Goal: Task Accomplishment & Management: Use online tool/utility

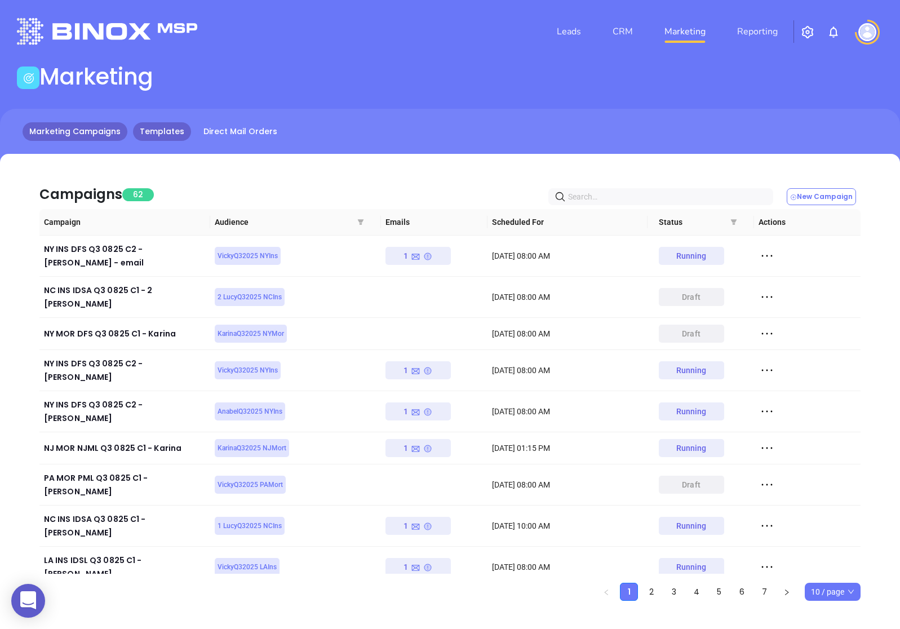
click at [149, 140] on link "Templates" at bounding box center [162, 131] width 58 height 19
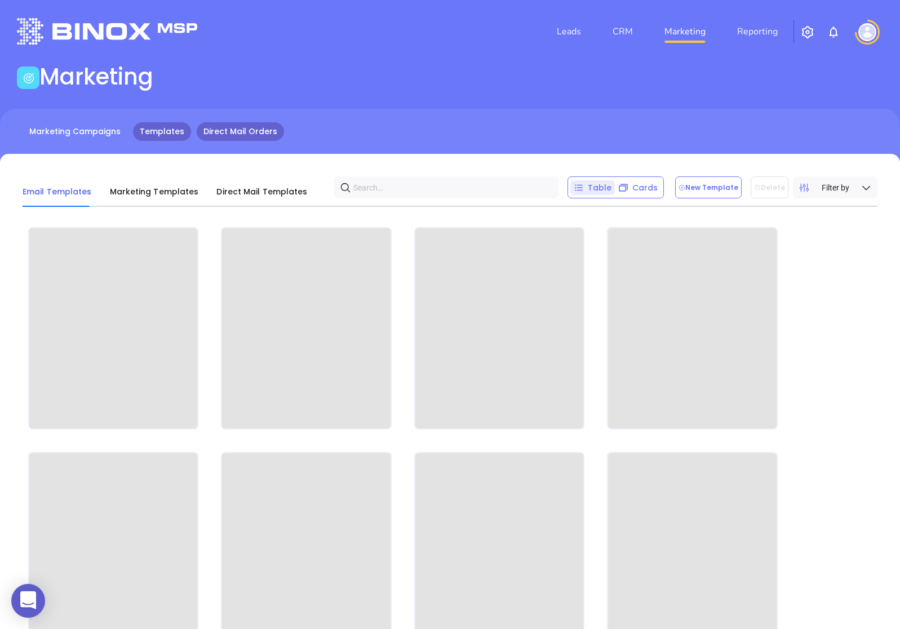
click at [227, 139] on link "Direct Mail Orders" at bounding box center [240, 131] width 87 height 19
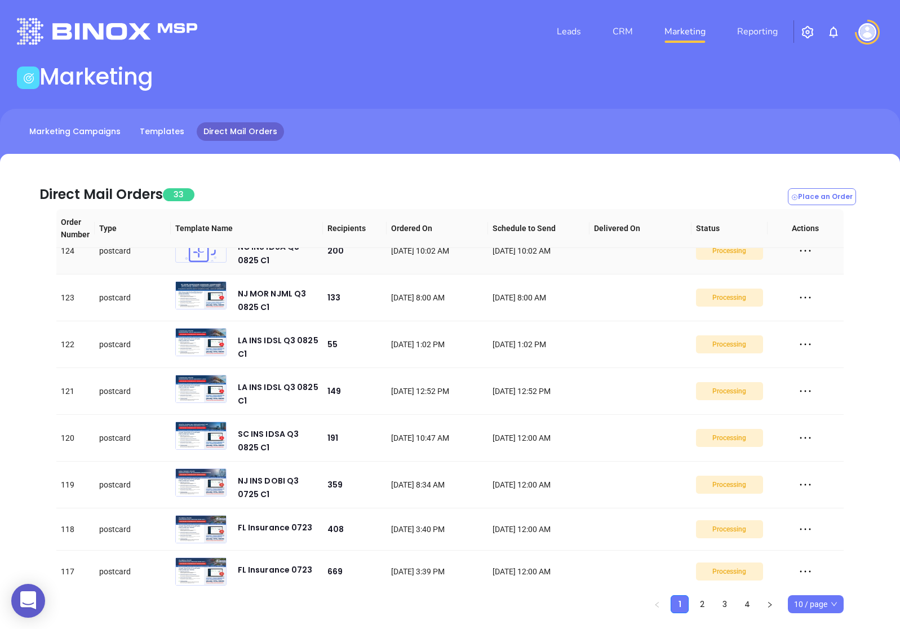
scroll to position [121, 0]
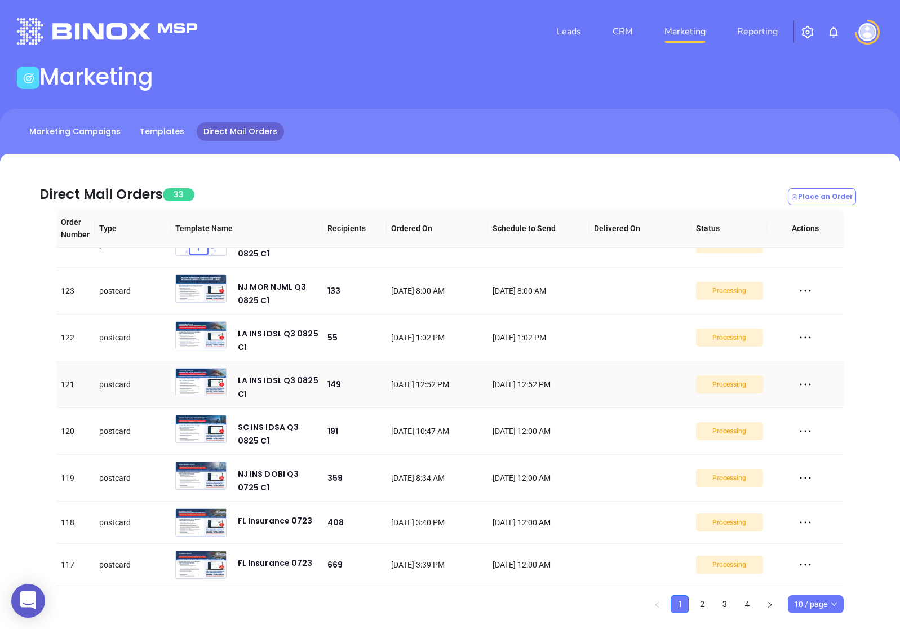
click at [805, 393] on icon at bounding box center [805, 384] width 17 height 17
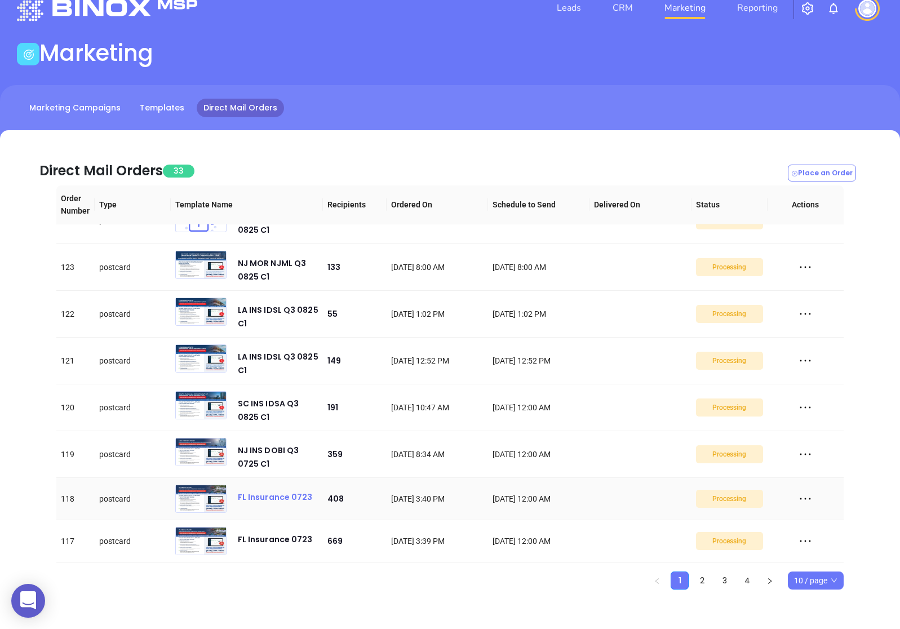
scroll to position [0, 0]
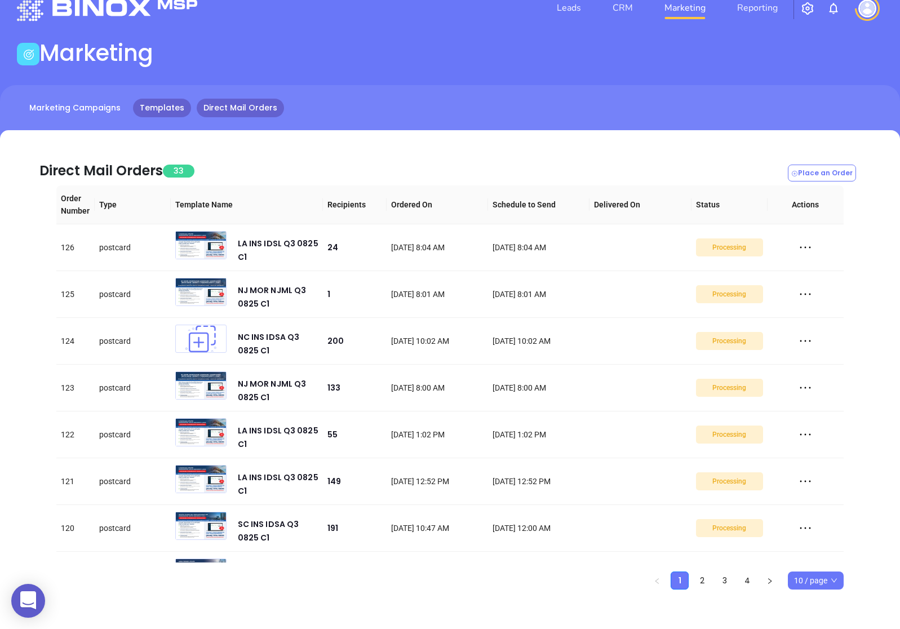
click at [145, 99] on link "Templates" at bounding box center [162, 108] width 58 height 19
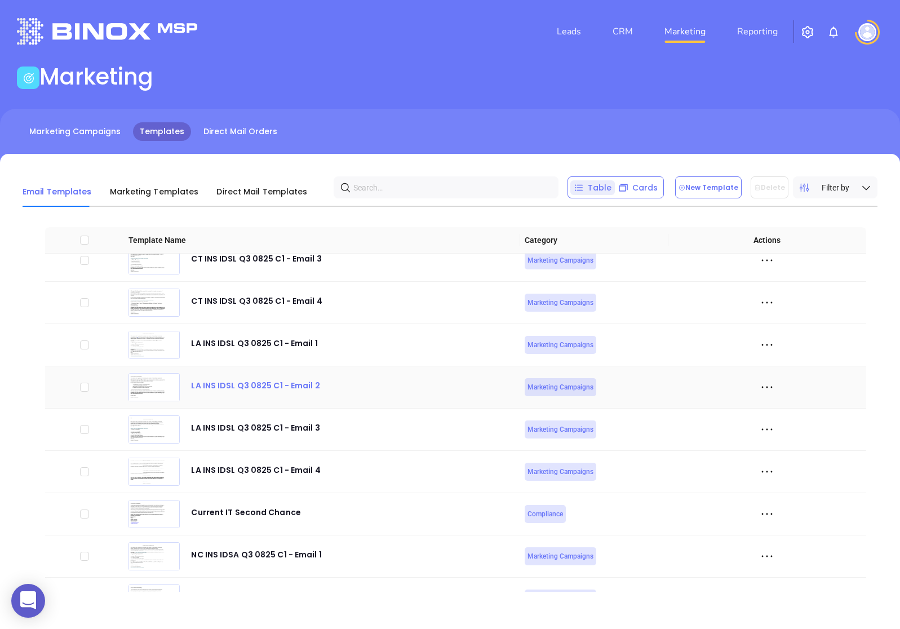
scroll to position [3191, 0]
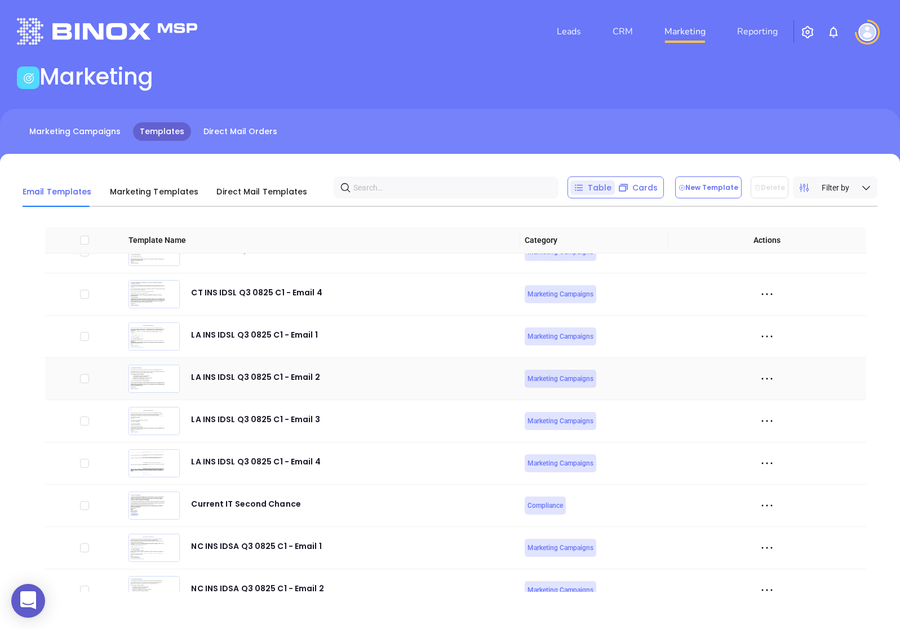
click at [765, 374] on icon at bounding box center [766, 378] width 17 height 17
click at [791, 433] on li "Edit" at bounding box center [817, 441] width 115 height 24
